Goal: Task Accomplishment & Management: Manage account settings

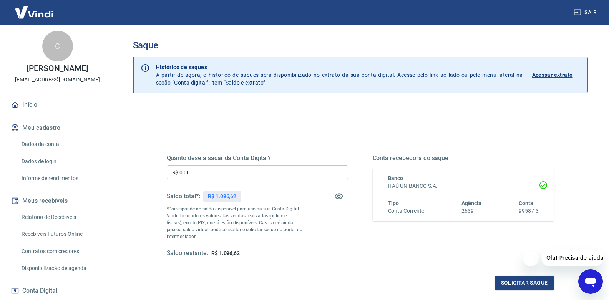
click at [587, 13] on button "Sair" at bounding box center [586, 12] width 28 height 14
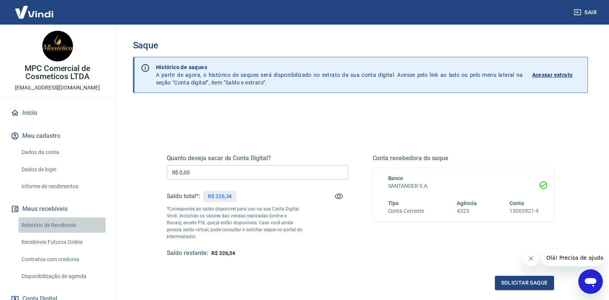
click at [63, 227] on link "Relatório de Recebíveis" at bounding box center [61, 225] width 87 height 16
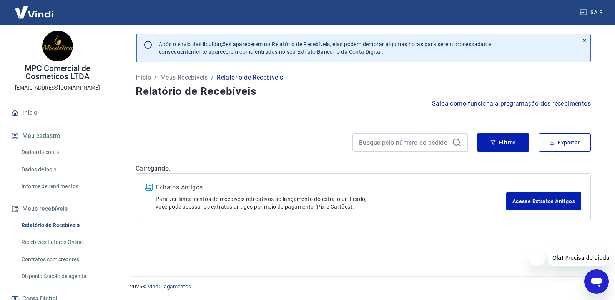
click at [40, 112] on link "Início" at bounding box center [57, 112] width 96 height 17
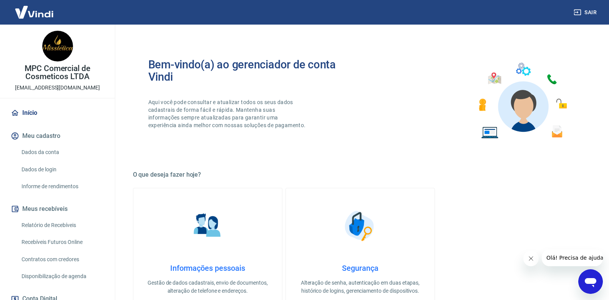
click at [53, 63] on div "MPC Comercial de Cosmeticos LTDA [EMAIL_ADDRESS][DOMAIN_NAME]" at bounding box center [57, 61] width 115 height 73
click at [56, 56] on img at bounding box center [57, 46] width 31 height 31
click at [34, 104] on link "Início" at bounding box center [57, 112] width 96 height 17
click at [58, 211] on button "Meus recebíveis" at bounding box center [57, 208] width 96 height 17
click at [58, 225] on link "Relatório de Recebíveis" at bounding box center [61, 225] width 87 height 16
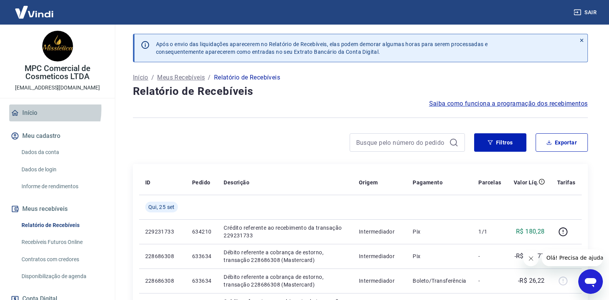
click at [30, 109] on link "Início" at bounding box center [57, 112] width 96 height 17
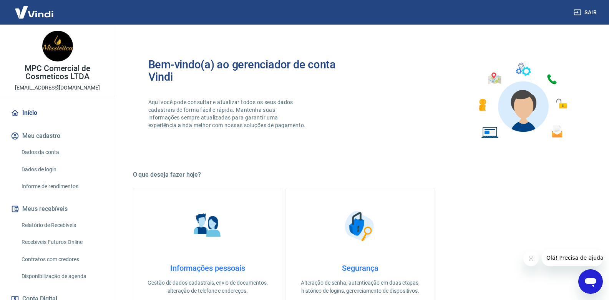
click at [55, 55] on img at bounding box center [57, 46] width 31 height 31
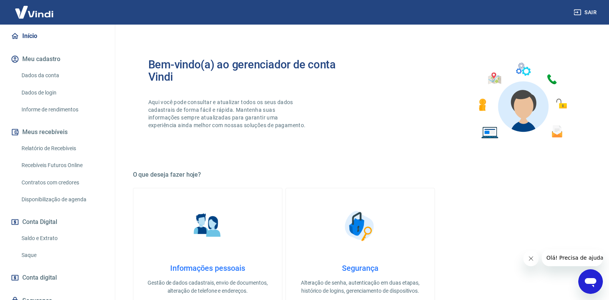
scroll to position [109, 0]
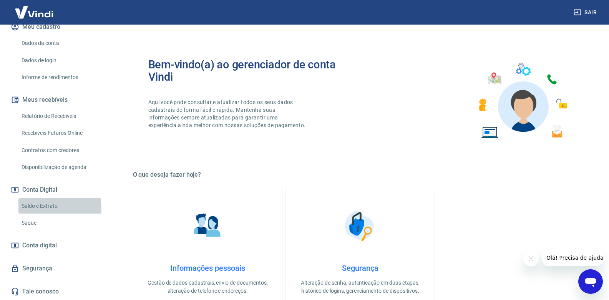
click at [51, 207] on link "Saldo e Extrato" at bounding box center [61, 206] width 87 height 16
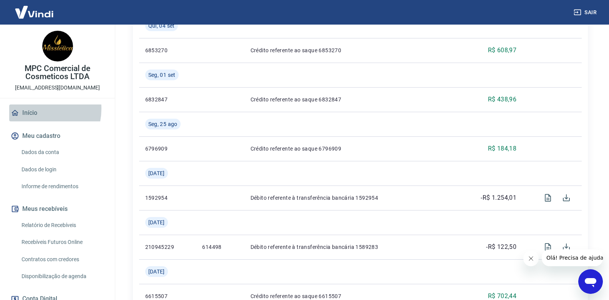
click at [35, 109] on link "Início" at bounding box center [57, 112] width 96 height 17
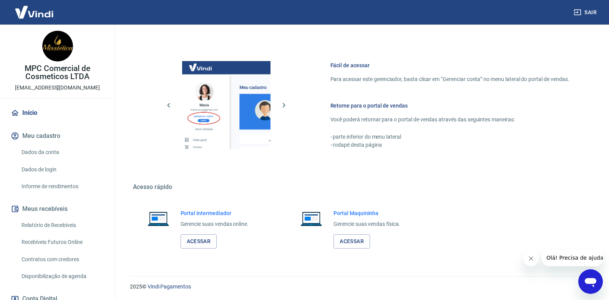
click at [74, 242] on link "Recebíveis Futuros Online" at bounding box center [61, 242] width 87 height 16
